Goal: Use online tool/utility: Utilize a website feature to perform a specific function

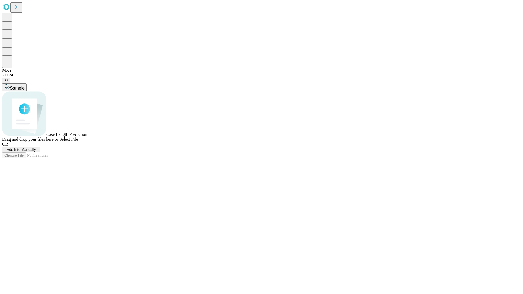
click at [36, 152] on span "Add Info Manually" at bounding box center [21, 150] width 29 height 4
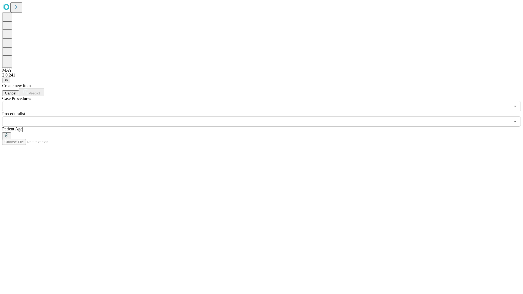
click at [61, 127] on input "text" at bounding box center [41, 129] width 39 height 5
type input "**"
click at [265, 116] on input "text" at bounding box center [256, 121] width 508 height 10
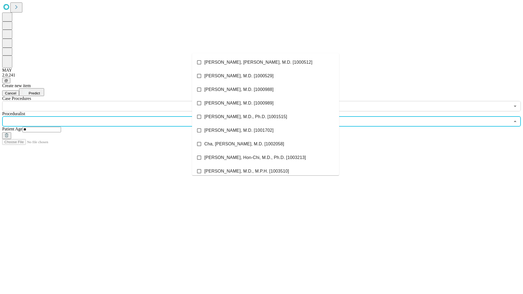
click at [265, 62] on li "[PERSON_NAME], [PERSON_NAME], M.D. [1000512]" at bounding box center [265, 63] width 147 height 14
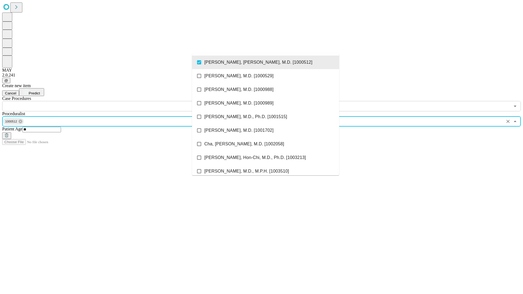
click at [114, 101] on input "text" at bounding box center [256, 106] width 508 height 10
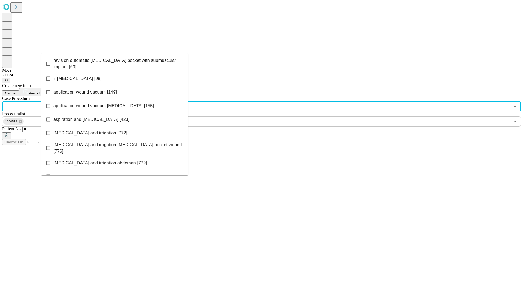
click at [115, 62] on span "revision automatic [MEDICAL_DATA] pocket with submuscular implant [60]" at bounding box center [118, 63] width 130 height 13
click at [40, 91] on span "Predict" at bounding box center [34, 93] width 11 height 4
